Goal: Task Accomplishment & Management: Complete application form

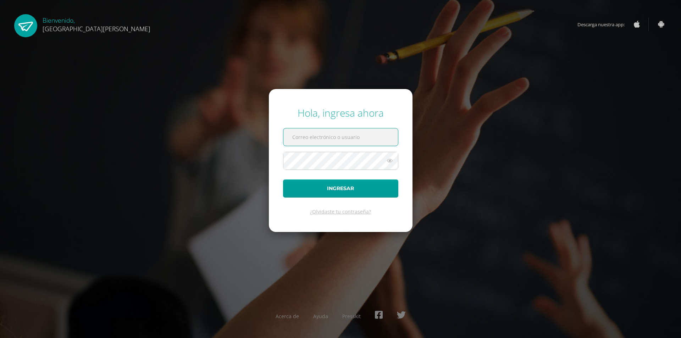
click at [327, 139] on input "text" at bounding box center [341, 136] width 115 height 17
type input "[EMAIL_ADDRESS][PERSON_NAME][DOMAIN_NAME]"
click at [283, 180] on button "Ingresar" at bounding box center [340, 189] width 115 height 18
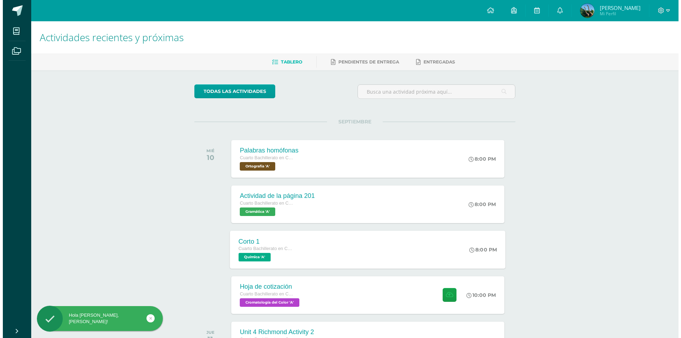
scroll to position [106, 0]
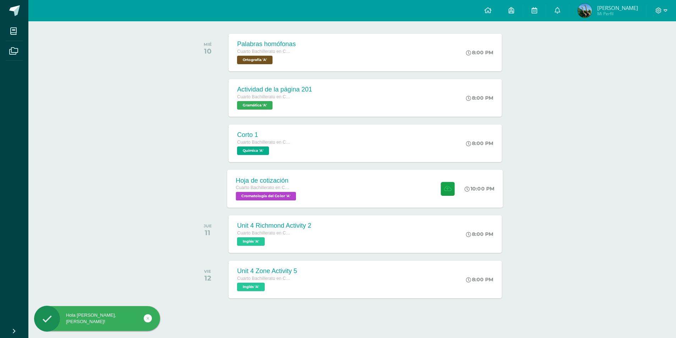
click at [269, 185] on span "Cuarto Bachillerato en CCLL en Diseño Grafico" at bounding box center [263, 187] width 54 height 5
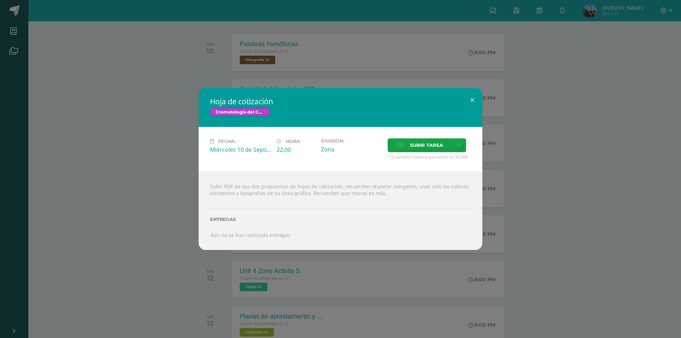
click at [107, 227] on div "Hoja de cotización Cromatología del Color Fecha: Miércoles 10 de Septiembre Hor…" at bounding box center [341, 169] width 676 height 162
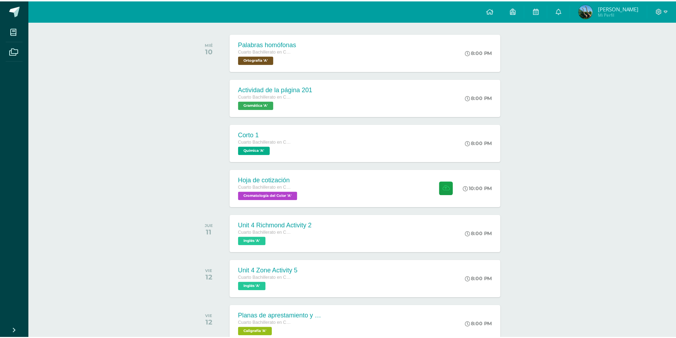
scroll to position [0, 0]
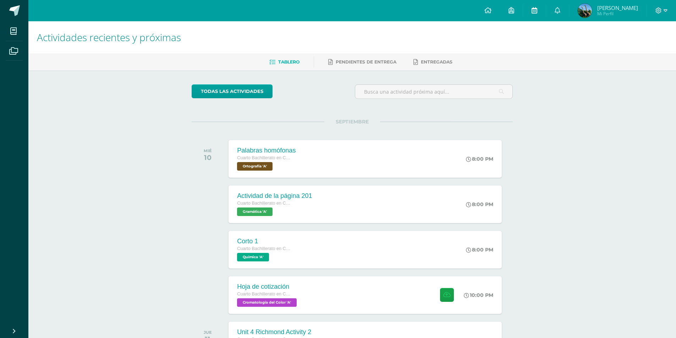
click at [543, 10] on link at bounding box center [534, 10] width 23 height 21
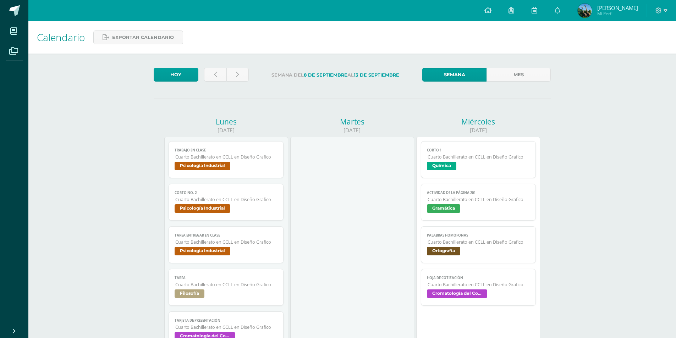
scroll to position [71, 0]
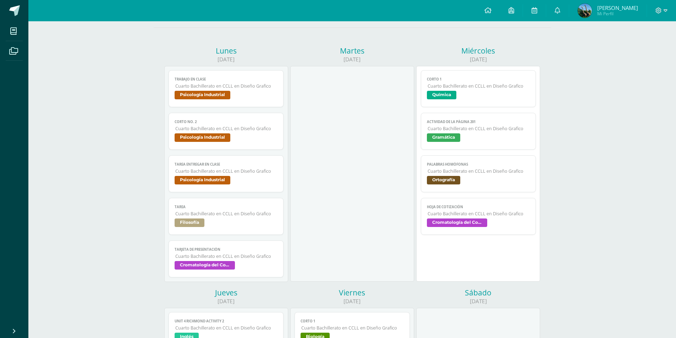
click at [232, 234] on link "Tarea Cuarto Bachillerato en CCLL en Diseño Grafico Filosofía" at bounding box center [226, 216] width 115 height 37
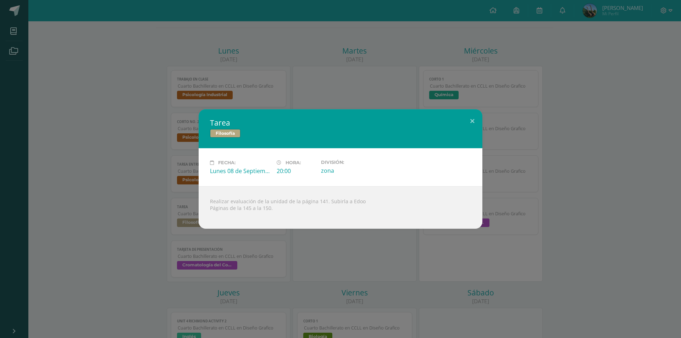
click at [212, 256] on div "Tarea Filosofía Fecha: Lunes 08 de Septiembre Hora: 20:00 División: zona Realiz…" at bounding box center [340, 169] width 681 height 338
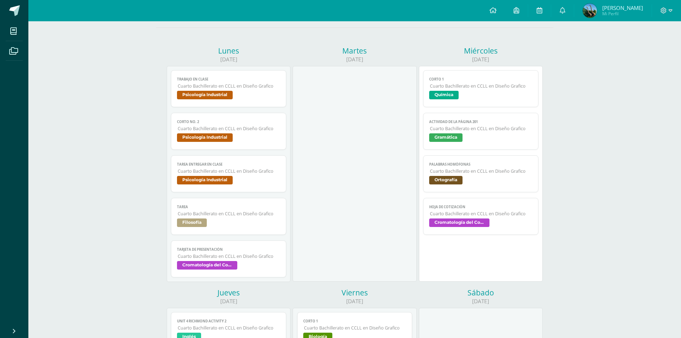
click at [213, 259] on div "Tarea Filosofía Fecha: Lunes 08 de Septiembre Hora: 20:00 División: zona Realiz…" at bounding box center [340, 169] width 681 height 338
click at [213, 259] on span "Cuarto Bachillerato en CCLL en Diseño Grafico" at bounding box center [226, 256] width 103 height 6
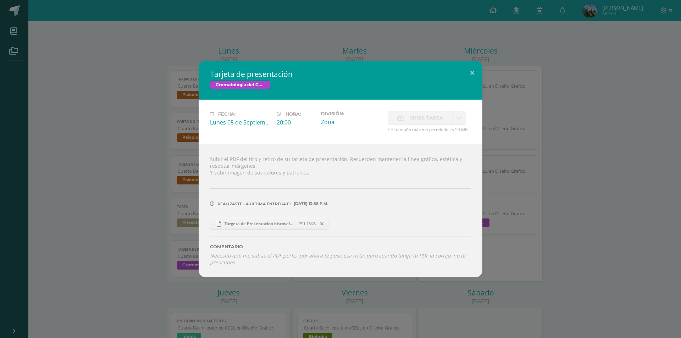
click at [253, 255] on icon "Necesito que me subas el PDF porfis, por ahora te puse esa nota, pero cuando te…" at bounding box center [338, 258] width 256 height 13
click at [240, 225] on span "Targeta de Presentacion histovela Fernando Florian.ai" at bounding box center [260, 223] width 78 height 5
click at [557, 136] on div "Tarjeta de presentación Cromatología del Color Fecha: Lunes 08 de Septiembre Ho…" at bounding box center [341, 169] width 676 height 216
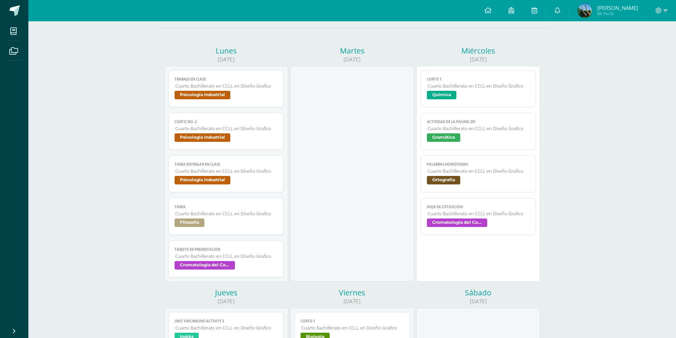
click at [447, 224] on span "Cromatología del Color" at bounding box center [457, 223] width 60 height 9
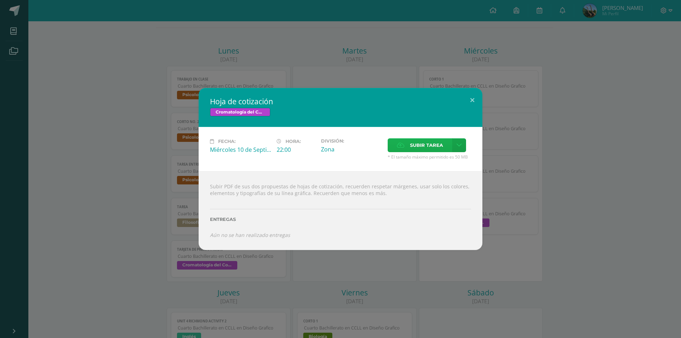
click at [404, 147] on icon at bounding box center [400, 145] width 7 height 5
click at [0, 0] on input "Subir tarea" at bounding box center [0, 0] width 0 height 0
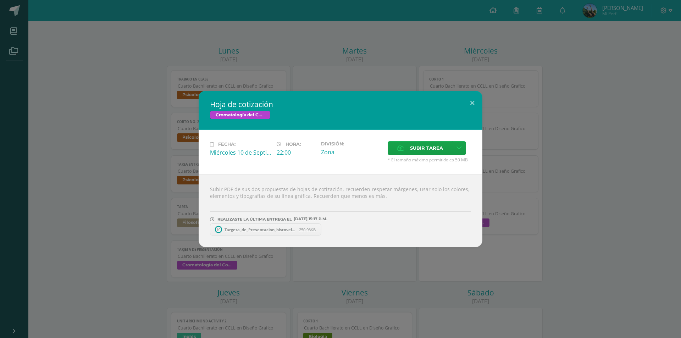
click at [130, 185] on div "Hoja de cotización Cromatología del Color Fecha: Miércoles 10 de Septiembre Hor…" at bounding box center [341, 169] width 676 height 157
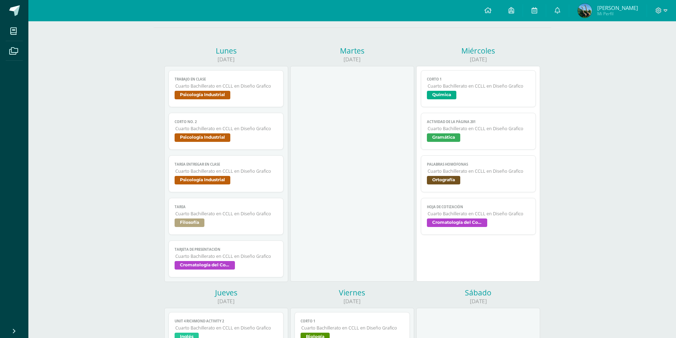
click at [476, 215] on span "Cuarto Bachillerato en CCLL en Diseño Grafico" at bounding box center [479, 214] width 103 height 6
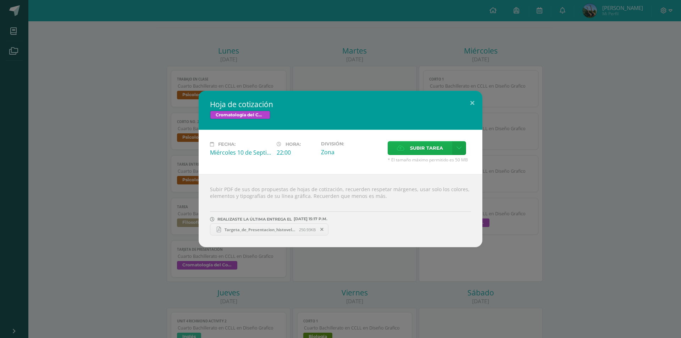
click at [399, 149] on icon at bounding box center [400, 148] width 7 height 5
click at [0, 0] on input "Subir tarea" at bounding box center [0, 0] width 0 height 0
click at [356, 227] on span "Hojas de cotización Histovela Fernando Florian.pdf" at bounding box center [380, 229] width 78 height 5
click at [447, 232] on span at bounding box center [442, 230] width 12 height 8
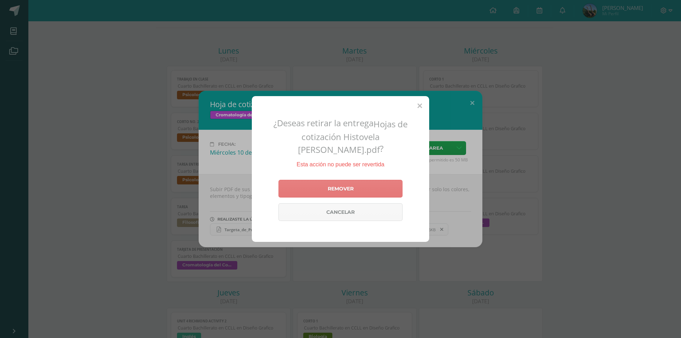
click at [383, 181] on link "Remover" at bounding box center [341, 189] width 124 height 18
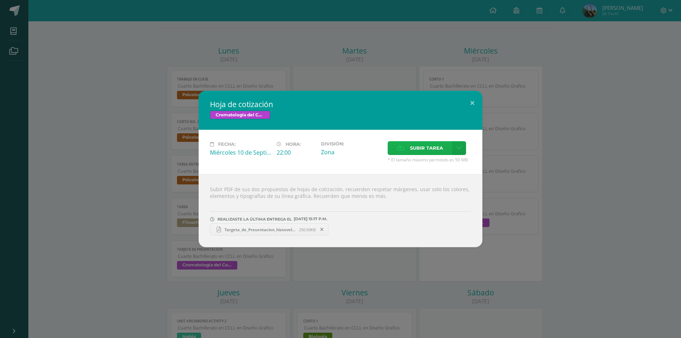
click at [422, 144] on span "Subir tarea" at bounding box center [426, 148] width 33 height 13
click at [0, 0] on input "Subir tarea" at bounding box center [0, 0] width 0 height 0
click at [352, 227] on span "Hojas de cotización Histovela Fernando Florian.pdf" at bounding box center [380, 229] width 78 height 5
click at [81, 270] on div "Hoja de cotización Cromatología del Color Fecha: Miércoles 10 de Septiembre Hor…" at bounding box center [340, 169] width 681 height 338
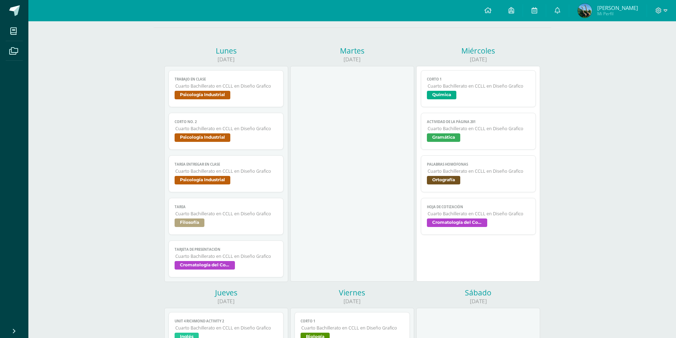
click at [457, 239] on div "Corto 1 Química Cargando contenido Corto 1 Cuarto Bachillerato en CCLL en Diseñ…" at bounding box center [478, 174] width 124 height 216
click at [460, 218] on link "Hoja de cotización Cuarto Bachillerato en CCLL en Diseño Grafico Cromatología d…" at bounding box center [478, 216] width 115 height 37
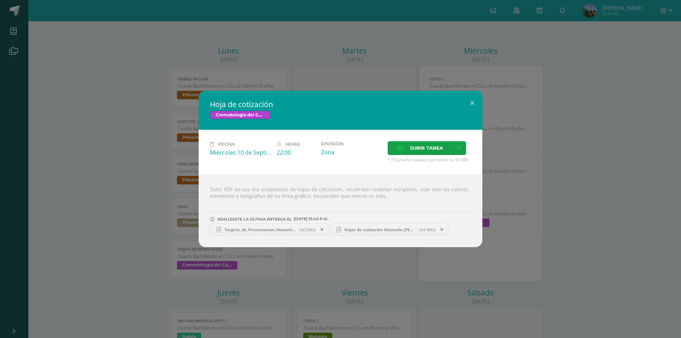
click at [247, 230] on span "Targeta_de_Presentacion_histovela_Fernando_Florian.pdf" at bounding box center [260, 229] width 78 height 5
click at [325, 229] on span at bounding box center [322, 230] width 12 height 8
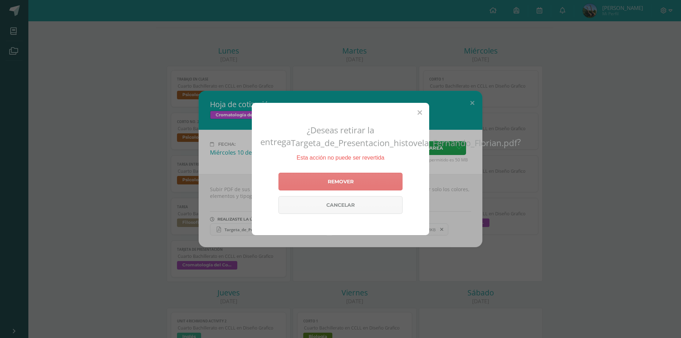
click at [342, 177] on link "Remover" at bounding box center [341, 182] width 124 height 18
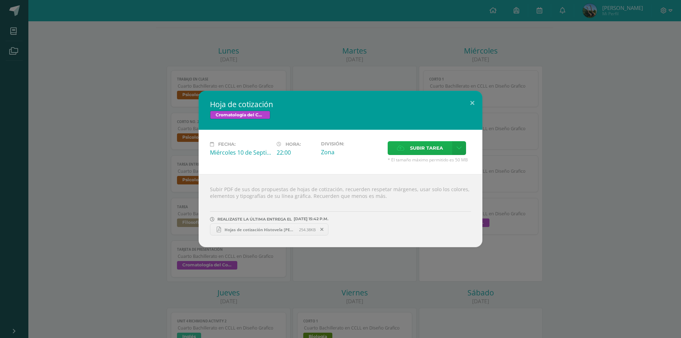
click at [400, 143] on label "Subir tarea" at bounding box center [420, 148] width 65 height 14
click at [0, 0] on input "Subir tarea" at bounding box center [0, 0] width 0 height 0
click at [379, 228] on span "Targeta_de_Presentacion_histovela_Fernando_Florian.pdf" at bounding box center [380, 229] width 78 height 5
click at [368, 228] on span "Targeta_de_Presentacion_histovela_Fernando_Florian.pdf" at bounding box center [380, 229] width 78 height 5
click at [266, 229] on span "Hojas de cotización Histovela Fernando Florian.pdf" at bounding box center [260, 229] width 78 height 5
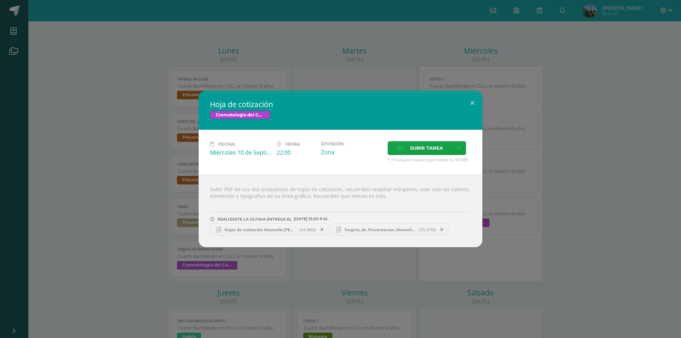
click at [156, 172] on div "Hoja de cotización Cromatología del Color Fecha: Miércoles 10 de Septiembre Hor…" at bounding box center [341, 169] width 676 height 157
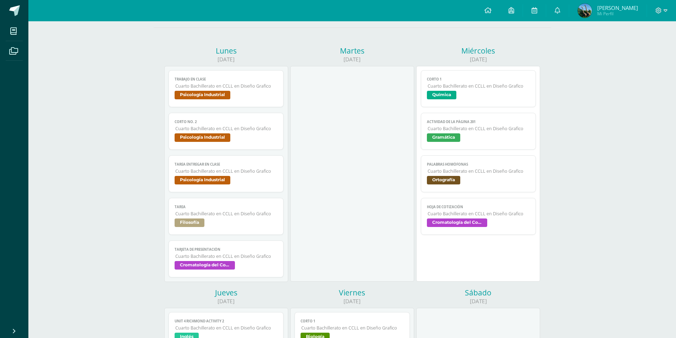
click at [462, 94] on span "Química" at bounding box center [478, 96] width 103 height 10
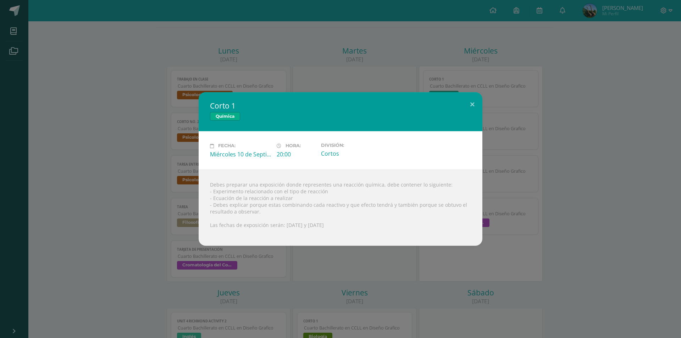
click at [508, 146] on div "Corto 1 Química Fecha: Miércoles 10 de Septiembre Hora: 20:00 División: Cortos …" at bounding box center [341, 168] width 676 height 153
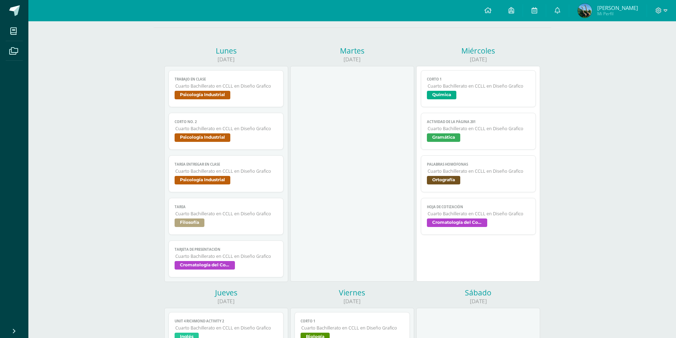
click at [488, 136] on span "Gramática" at bounding box center [478, 138] width 103 height 10
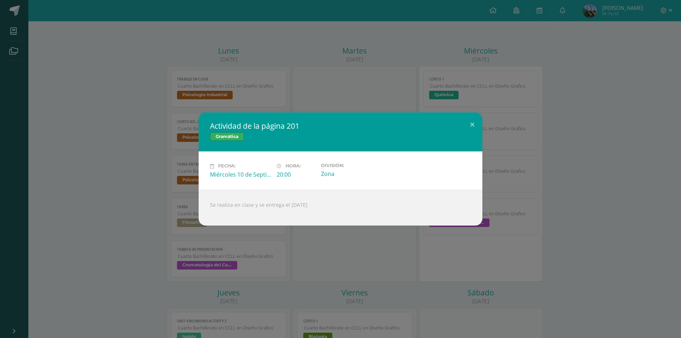
click at [502, 178] on div "Actividad de la página 201 Gramática Fecha: Miércoles 10 de Septiembre Hora: 20…" at bounding box center [341, 169] width 676 height 113
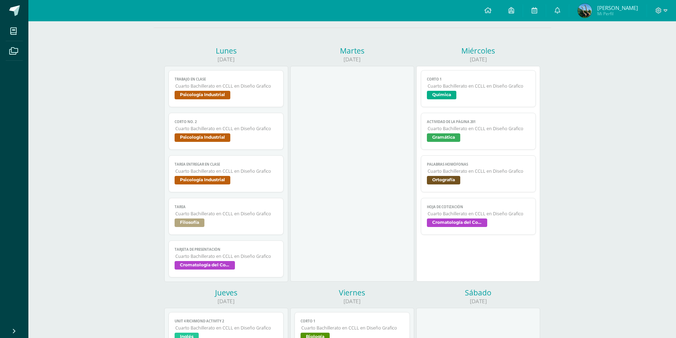
click at [497, 175] on link "Palabras homófonas Cuarto Bachillerato en CCLL en Diseño Grafico Ortografía" at bounding box center [478, 173] width 115 height 37
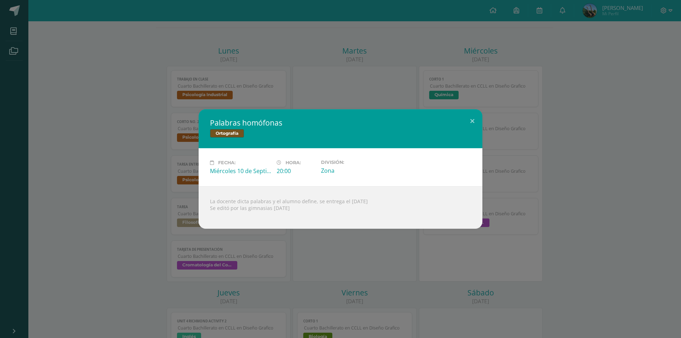
click at [497, 175] on div "Palabras homófonas Ortografía Fecha: Miércoles 10 de Septiembre Hora: 20:00 Div…" at bounding box center [341, 169] width 676 height 120
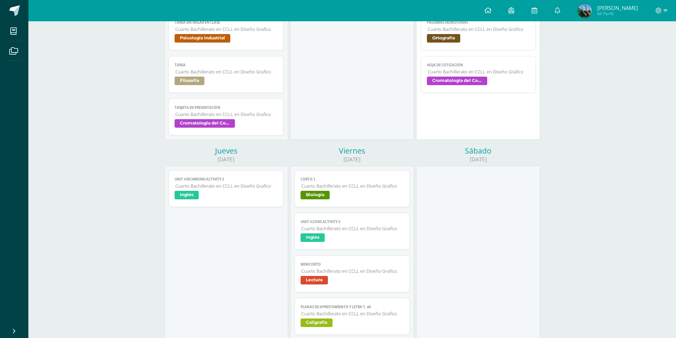
scroll to position [248, 0]
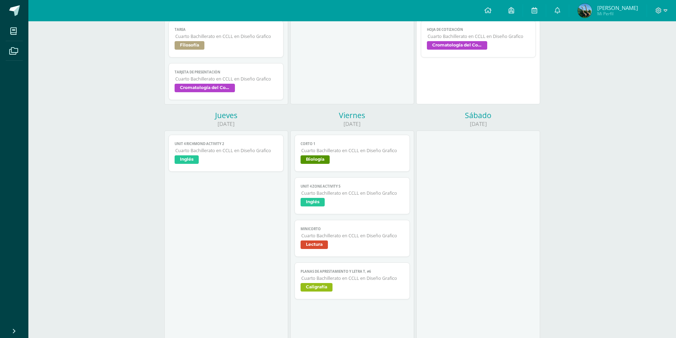
click at [209, 154] on link "Unit 4 Richmond Activity 2 Cuarto Bachillerato en CCLL en Diseño Grafico Inglés" at bounding box center [226, 153] width 115 height 37
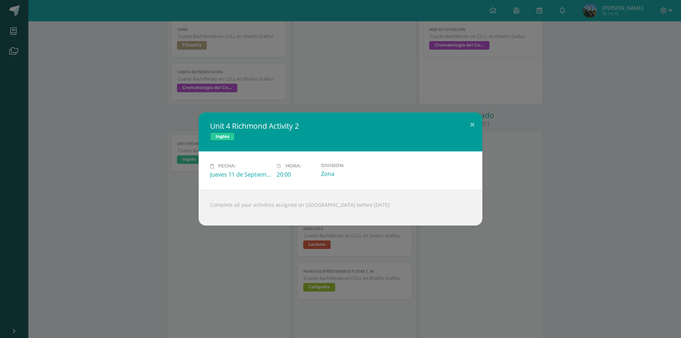
click at [78, 197] on div "Unit 4 Richmond Activity 2 Inglés Fecha: Jueves 11 de Septiembre Hora: 20:00 Di…" at bounding box center [341, 169] width 676 height 113
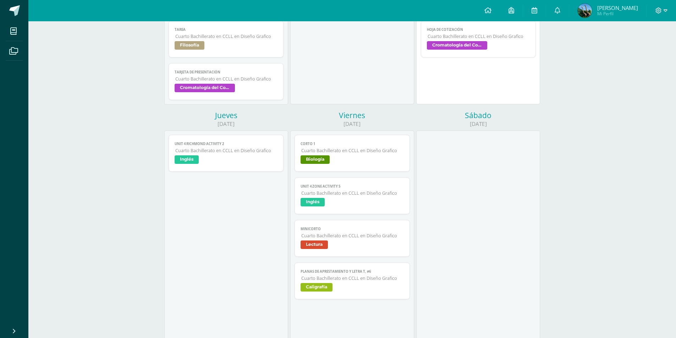
click at [219, 143] on span "Unit 4 Richmond Activity 2" at bounding box center [226, 144] width 103 height 5
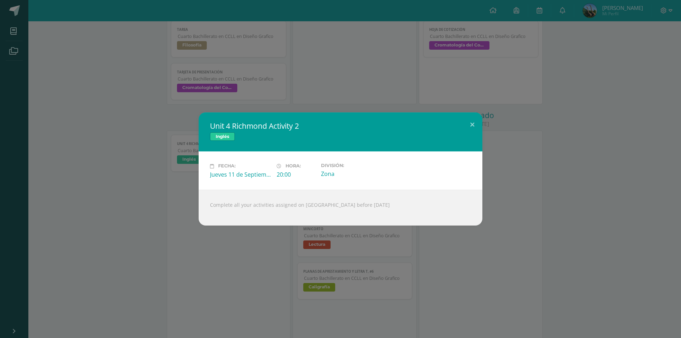
click at [256, 164] on label "Fecha:" at bounding box center [240, 166] width 61 height 6
click at [182, 178] on div "Unit 4 Richmond Activity 2 Inglés Fecha: Jueves 11 de Septiembre Hora: 20:00 Di…" at bounding box center [341, 169] width 676 height 113
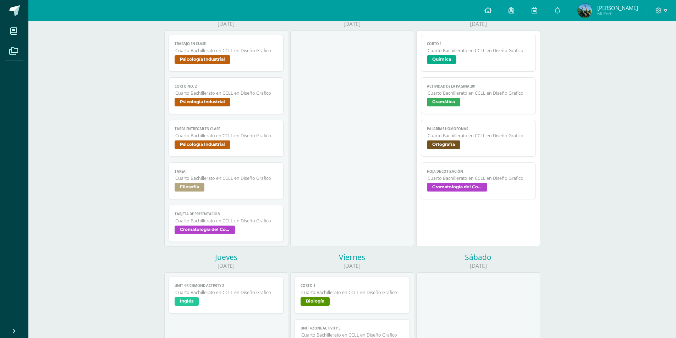
scroll to position [0, 0]
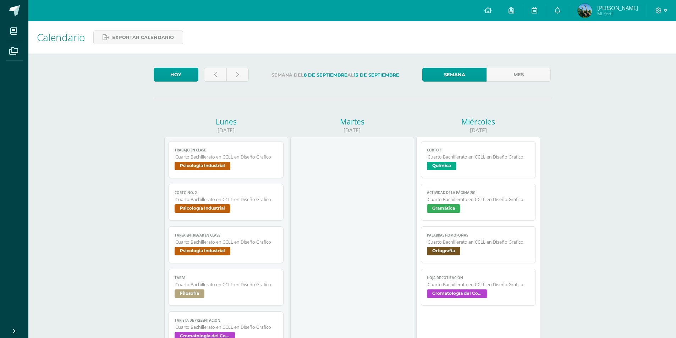
click at [312, 151] on div at bounding box center [352, 245] width 124 height 216
